Goal: Information Seeking & Learning: Find specific fact

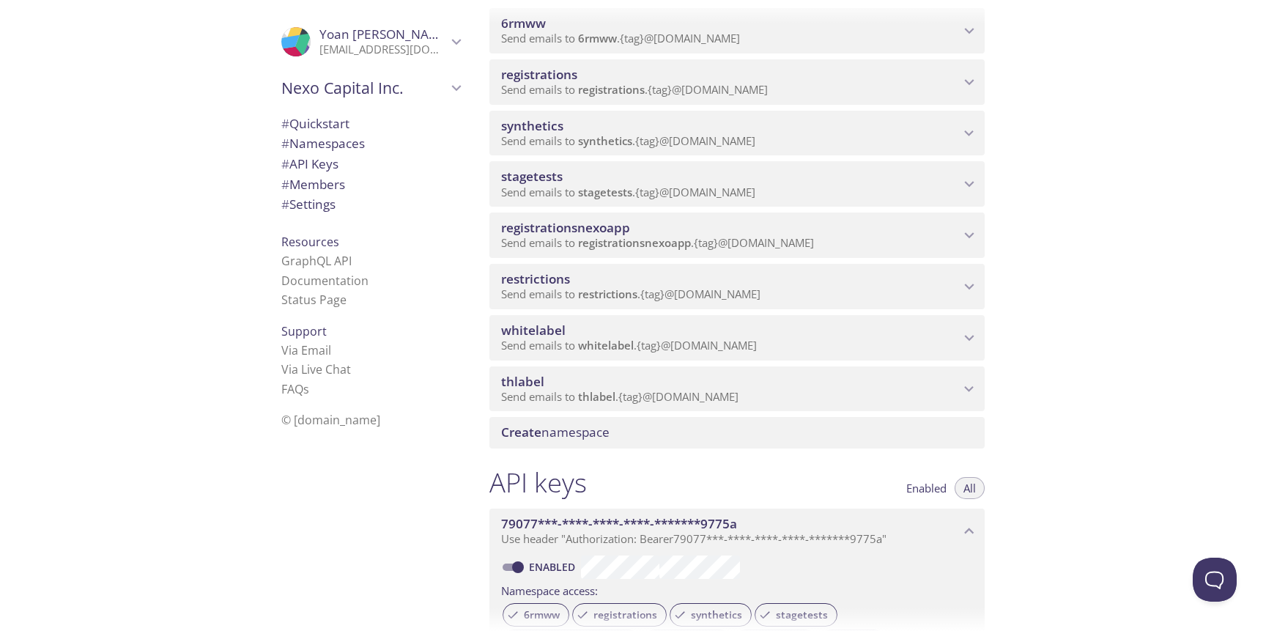
scroll to position [213, 0]
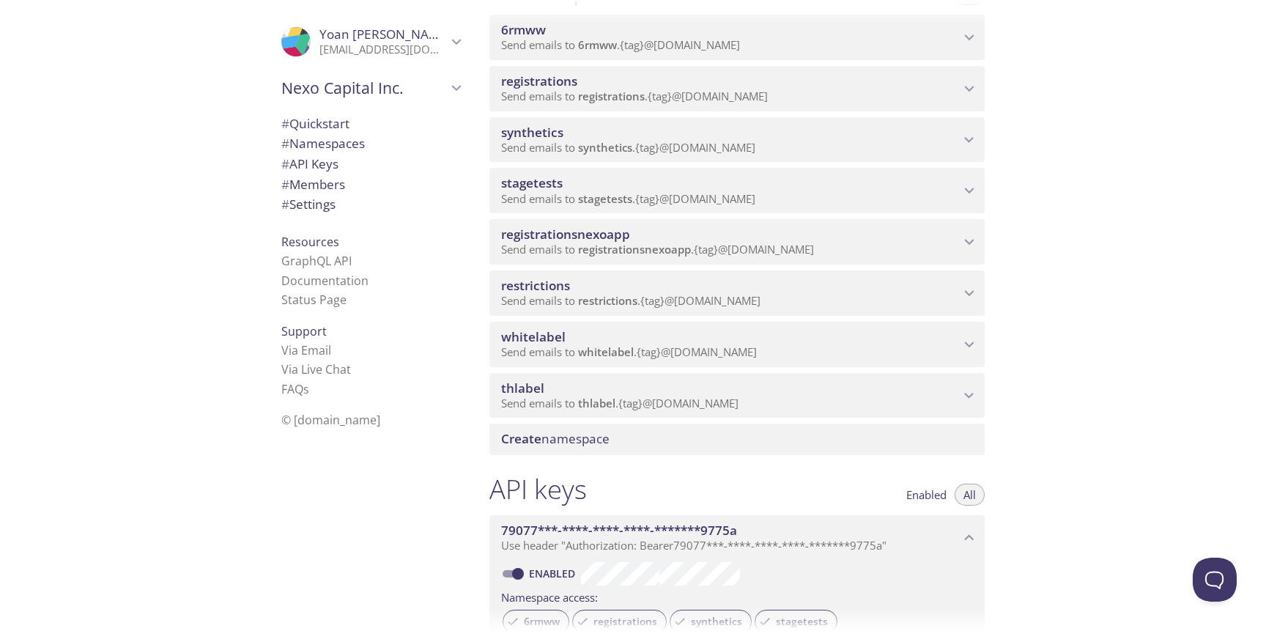
click at [606, 188] on span "stagetests" at bounding box center [730, 183] width 458 height 16
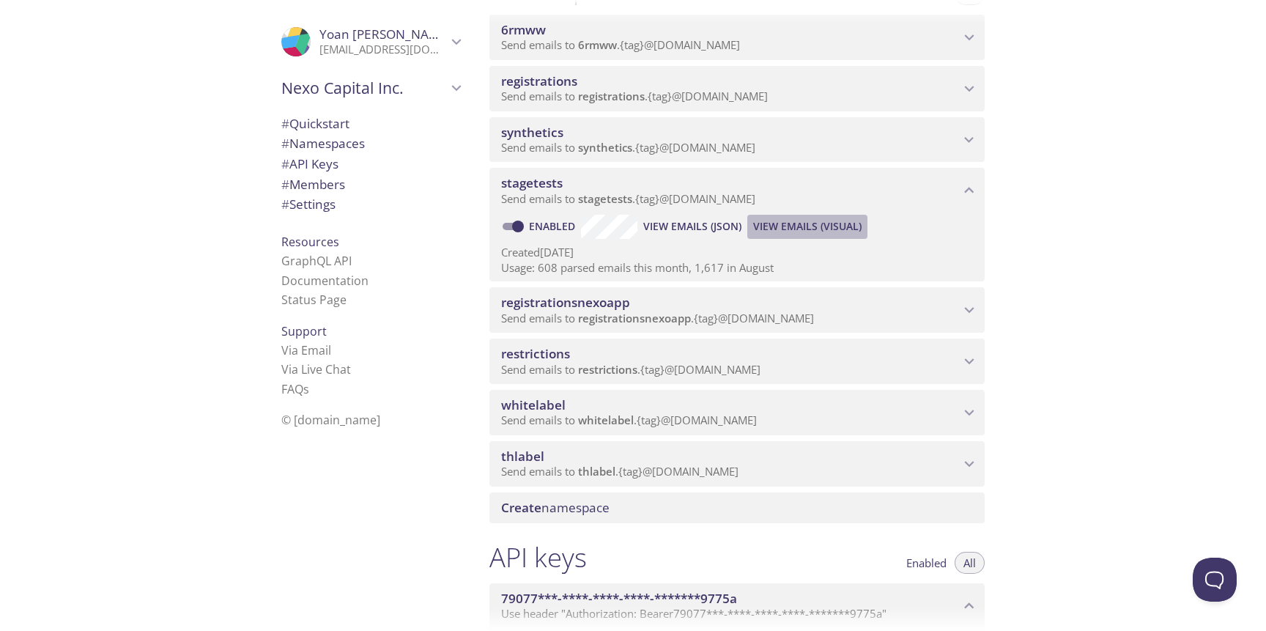
click at [788, 229] on span "View Emails (Visual)" at bounding box center [807, 227] width 108 height 18
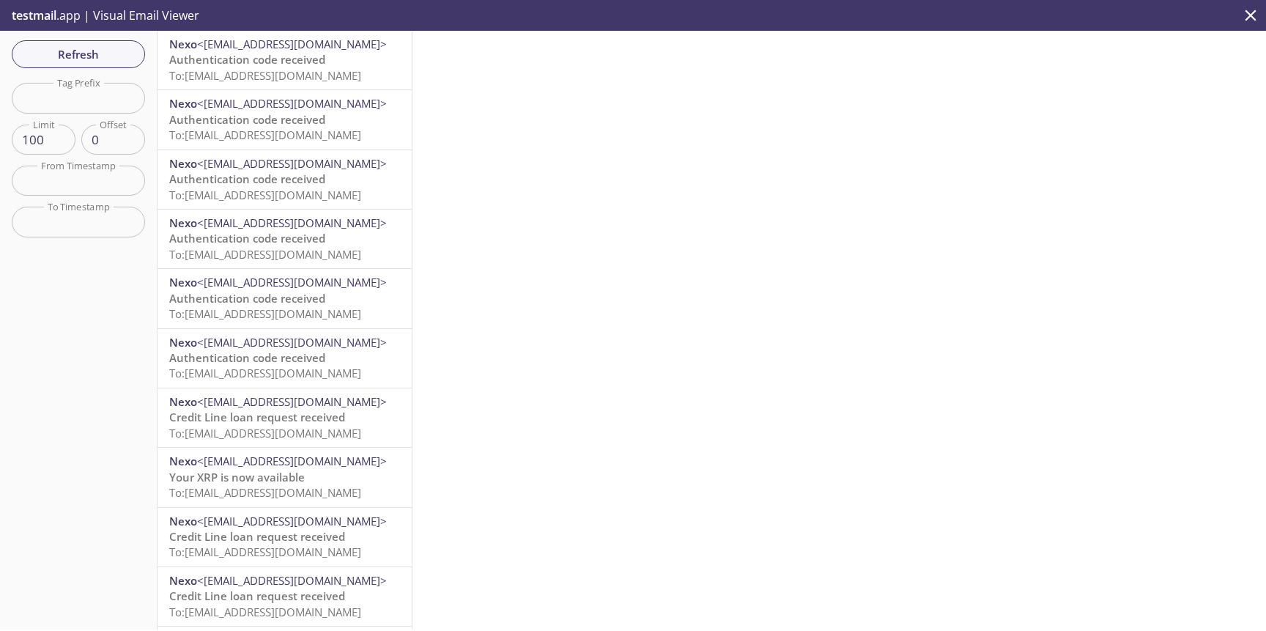
click at [301, 69] on span "To: [EMAIL_ADDRESS][DOMAIN_NAME]" at bounding box center [265, 75] width 192 height 15
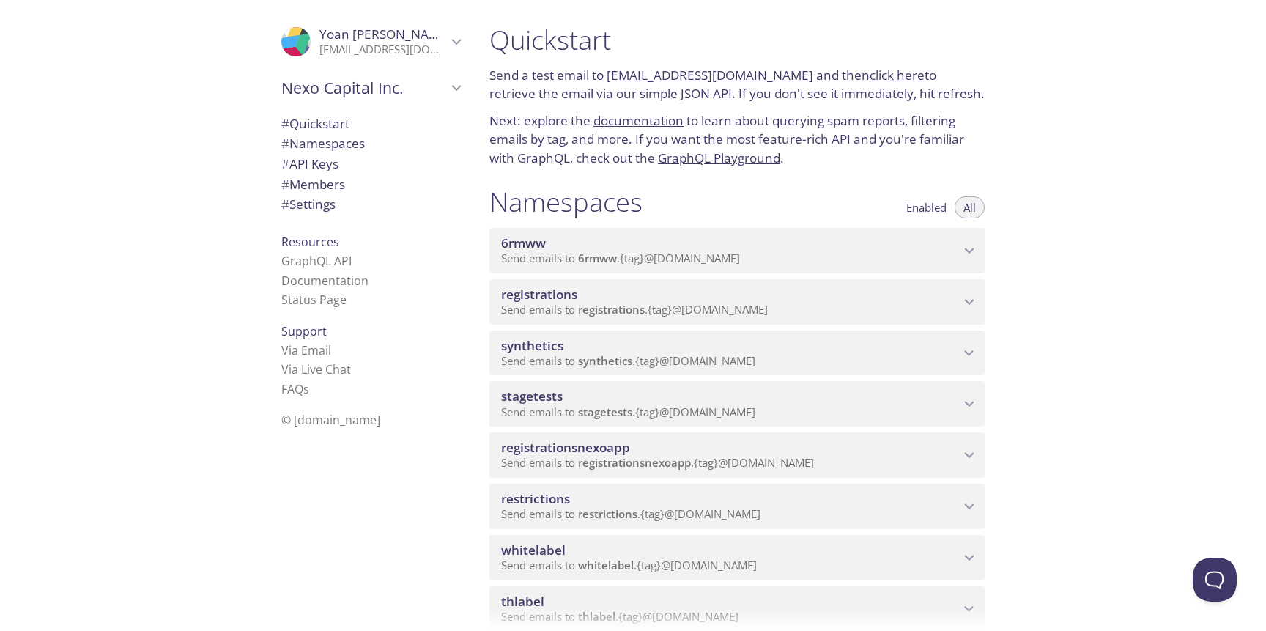
click at [578, 403] on span "stagetests" at bounding box center [730, 396] width 458 height 16
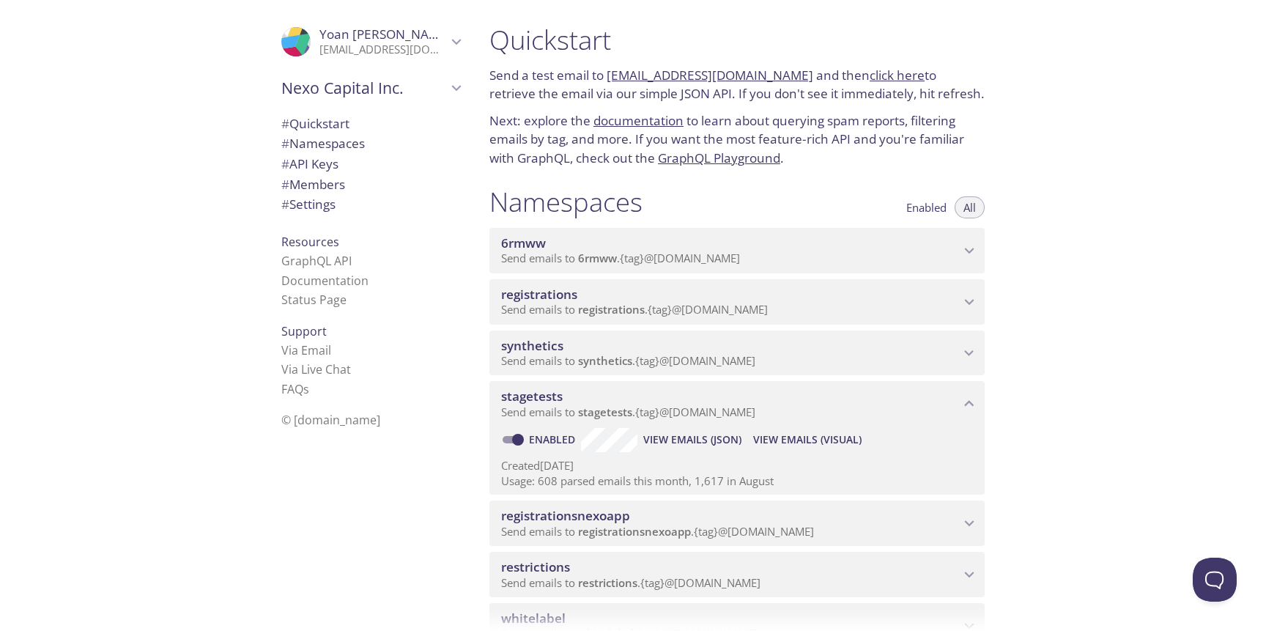
click at [765, 438] on span "View Emails (Visual)" at bounding box center [807, 440] width 108 height 18
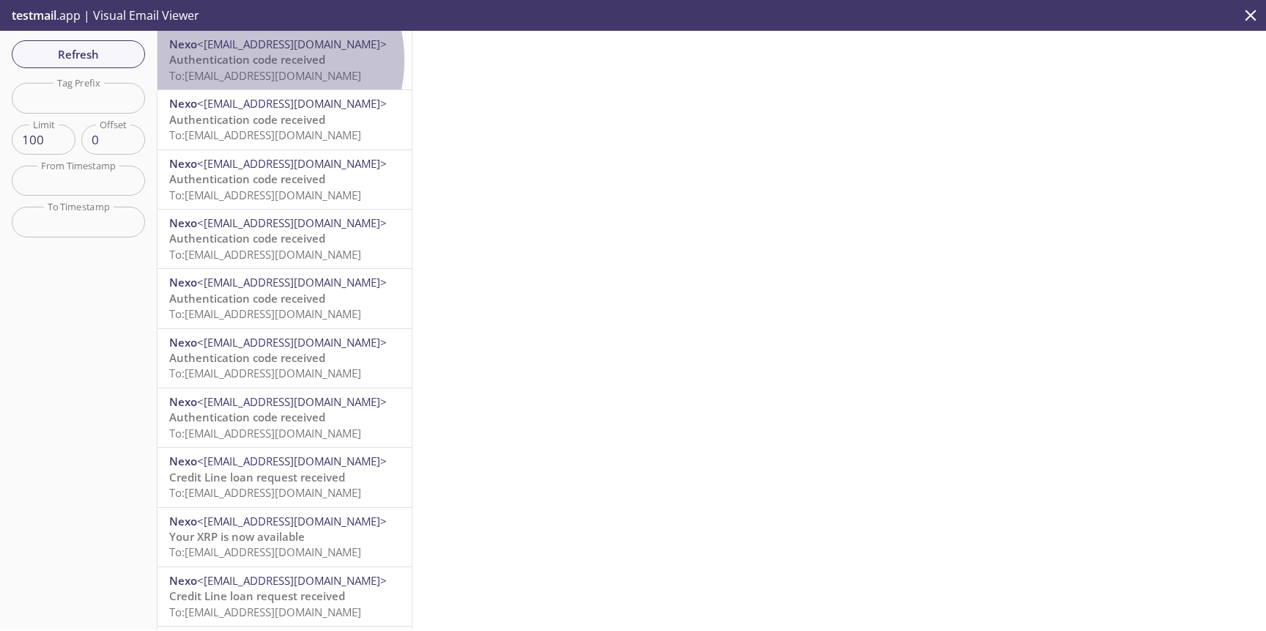
click at [258, 60] on span "Authentication code received" at bounding box center [247, 59] width 156 height 15
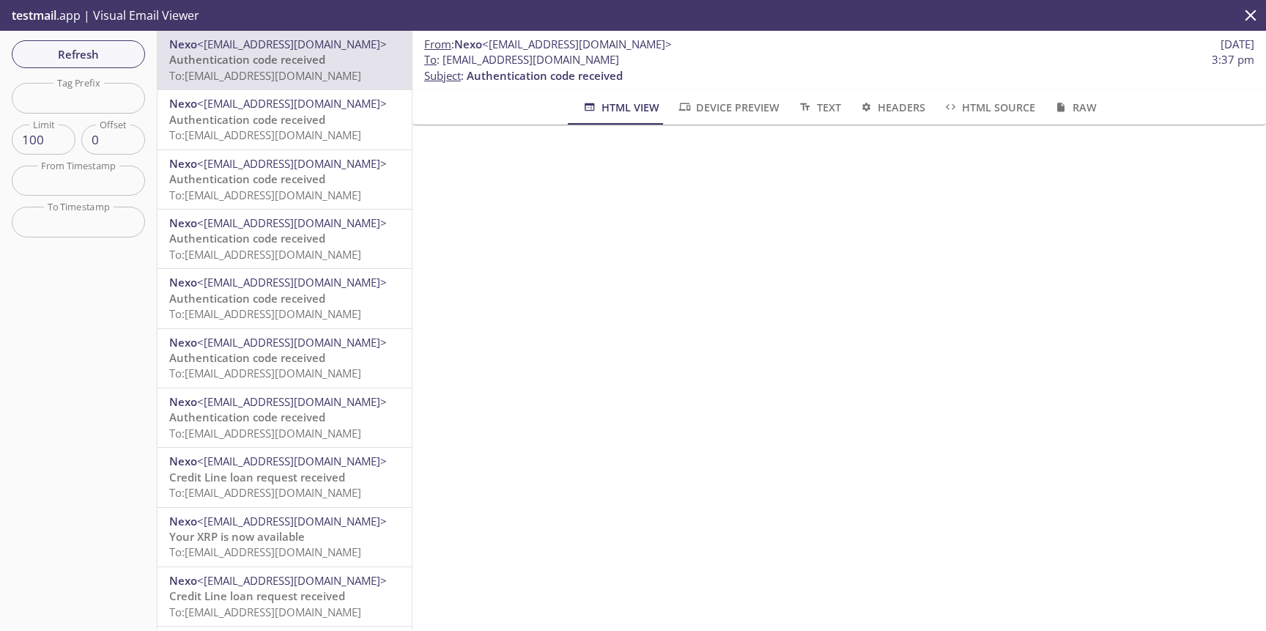
scroll to position [293, 0]
drag, startPoint x: 636, startPoint y: 56, endPoint x: 445, endPoint y: 61, distance: 191.2
click at [445, 61] on span "To : stagetests.yoan@inbox.testmail.app 3:37 pm" at bounding box center [839, 59] width 830 height 15
copy span "[EMAIL_ADDRESS][DOMAIN_NAME]"
